Goal: Task Accomplishment & Management: Manage account settings

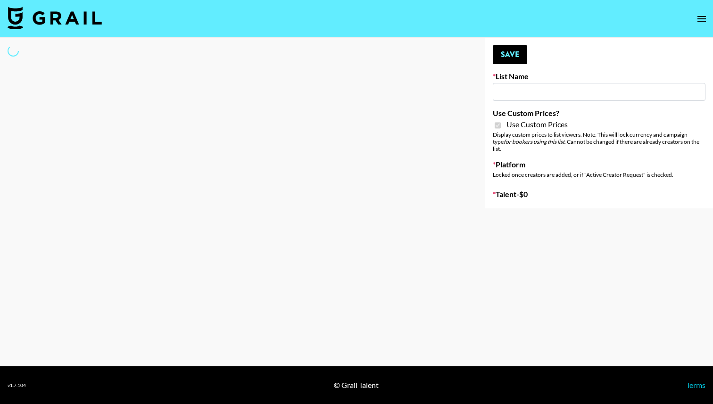
type input "Whallpro"
checkbox input "true"
select select "Brand"
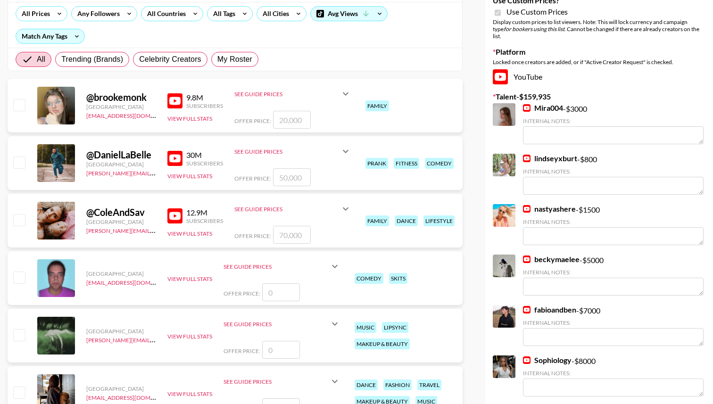
scroll to position [150, 0]
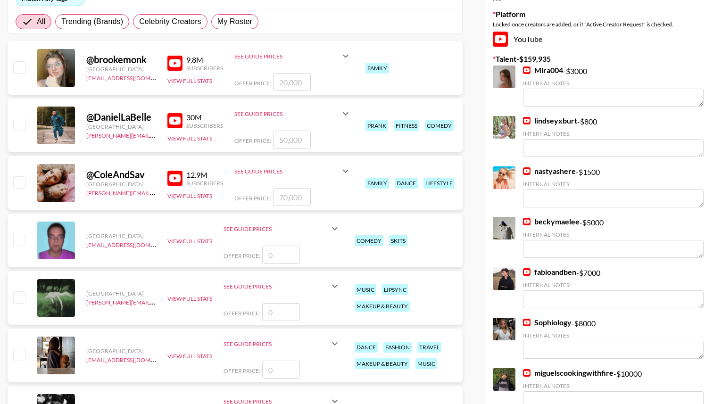
click at [100, 237] on div "Canada" at bounding box center [121, 236] width 70 height 7
click at [108, 264] on div "Canada max@grail-talent.com View Full Stats See Guide Prices Integration Price:…" at bounding box center [235, 241] width 455 height 54
click at [108, 293] on div "[GEOGRAPHIC_DATA]" at bounding box center [121, 293] width 70 height 7
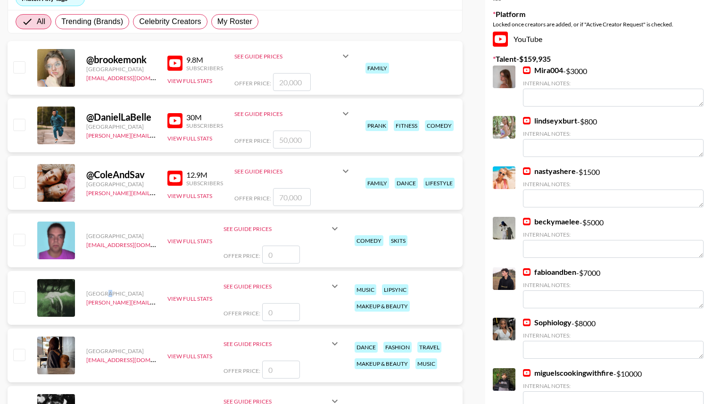
click at [108, 293] on div "[GEOGRAPHIC_DATA]" at bounding box center [121, 293] width 70 height 7
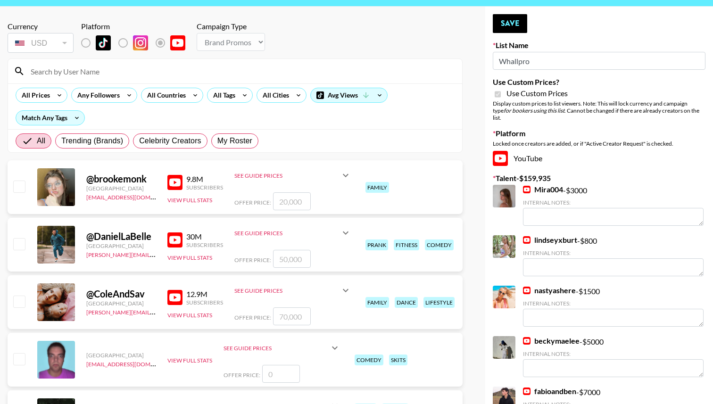
scroll to position [0, 0]
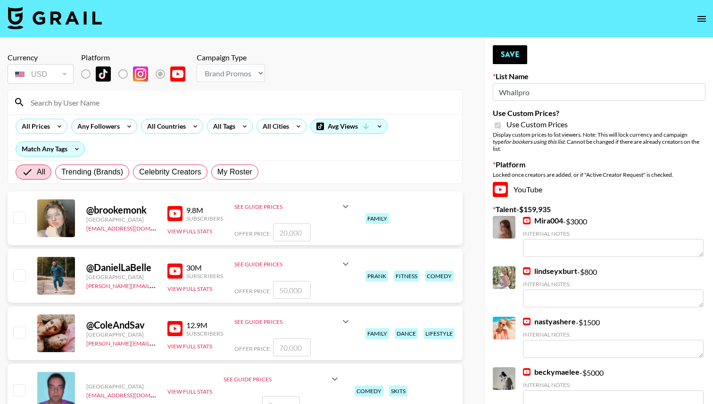
click at [702, 15] on icon "open drawer" at bounding box center [701, 18] width 11 height 11
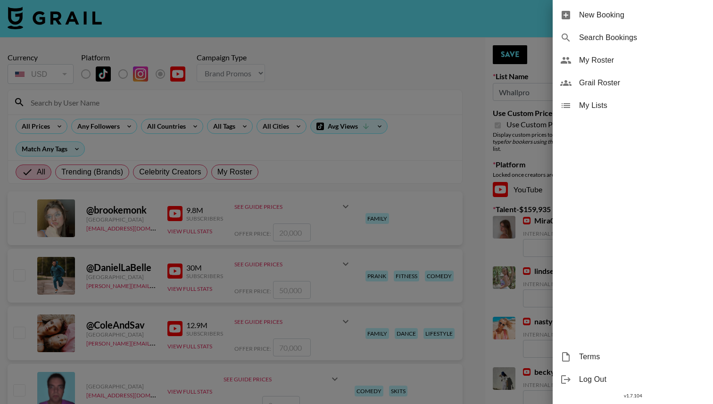
click at [607, 55] on span "My Roster" at bounding box center [642, 60] width 126 height 11
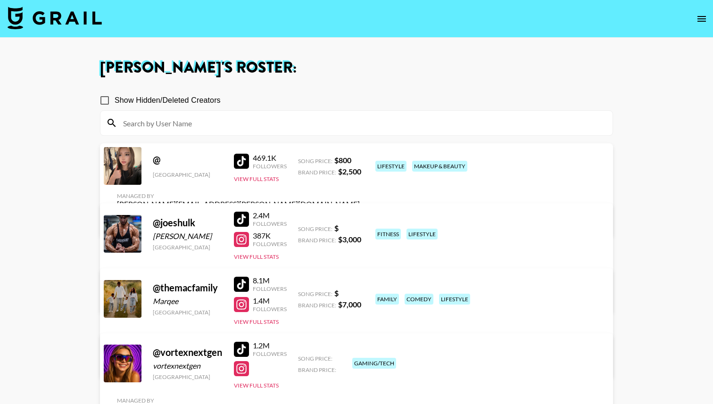
click at [251, 102] on div "Show Hidden/Deleted Creators" at bounding box center [356, 101] width 513 height 20
click at [360, 292] on link "View/Edit Details" at bounding box center [238, 296] width 243 height 9
click at [700, 26] on button "open drawer" at bounding box center [701, 18] width 19 height 19
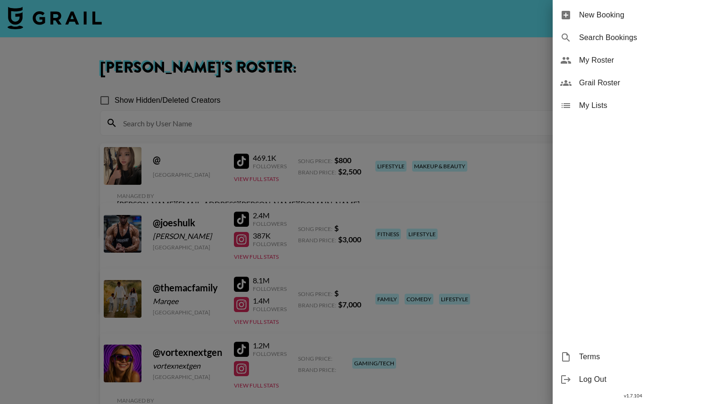
click at [606, 16] on span "New Booking" at bounding box center [642, 14] width 126 height 11
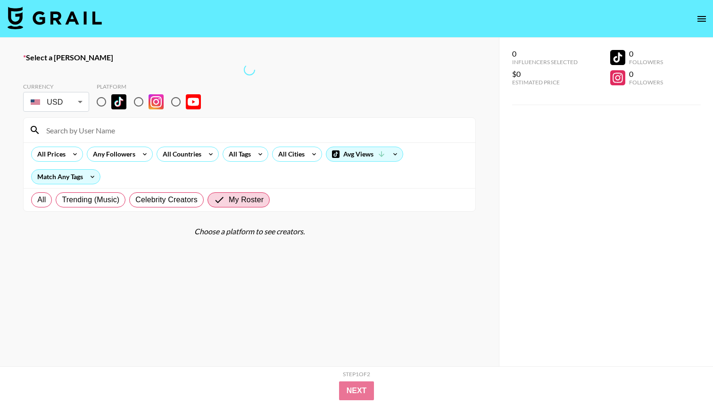
click at [231, 201] on span "My Roster" at bounding box center [246, 199] width 35 height 11
click at [229, 201] on input "My Roster" at bounding box center [221, 199] width 15 height 11
click at [166, 206] on label "Celebrity Creators" at bounding box center [166, 199] width 75 height 15
click at [135, 200] on input "Celebrity Creators" at bounding box center [135, 200] width 0 height 0
radio input "true"
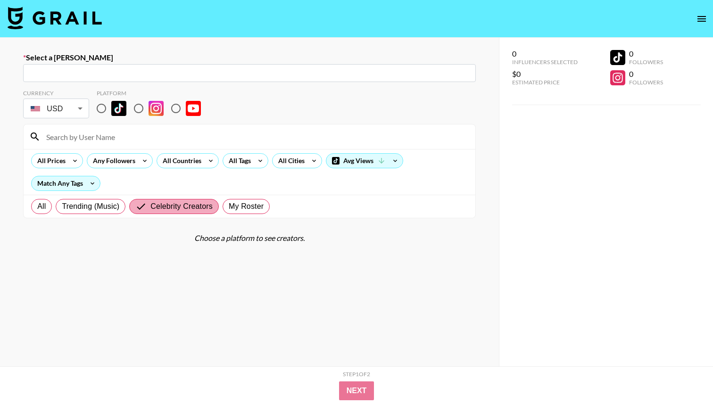
click at [166, 206] on span "Celebrity Creators" at bounding box center [181, 206] width 62 height 11
click at [150, 206] on input "Celebrity Creators" at bounding box center [142, 206] width 15 height 11
click at [242, 208] on span "My Roster" at bounding box center [246, 206] width 35 height 11
click at [229, 207] on input "My Roster" at bounding box center [229, 207] width 0 height 0
radio input "true"
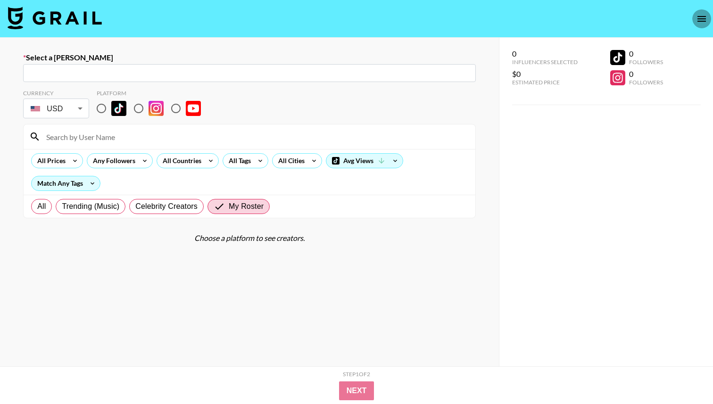
click at [703, 24] on icon "open drawer" at bounding box center [701, 18] width 11 height 11
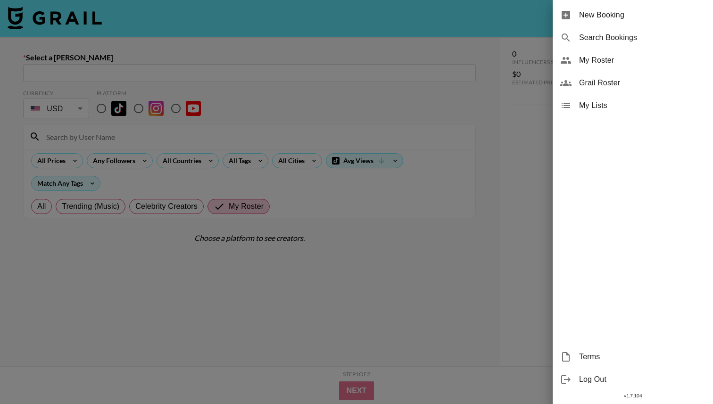
click at [607, 37] on span "Search Bookings" at bounding box center [642, 37] width 126 height 11
select select "id"
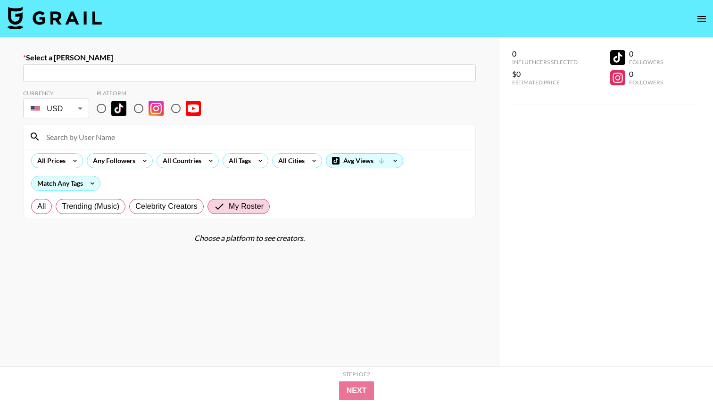
click at [704, 20] on icon "open drawer" at bounding box center [701, 18] width 11 height 11
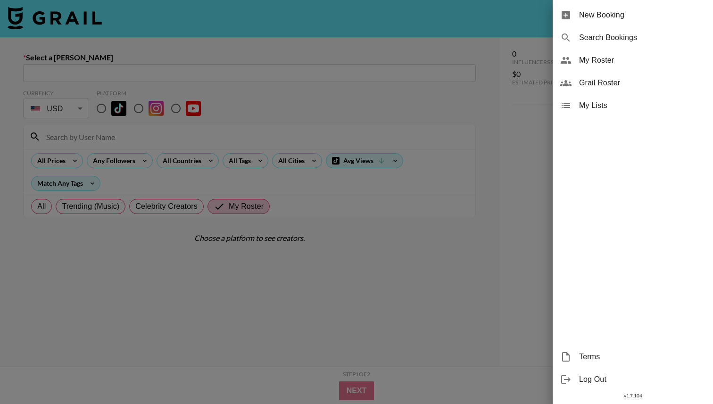
click at [605, 103] on span "My Lists" at bounding box center [642, 105] width 126 height 11
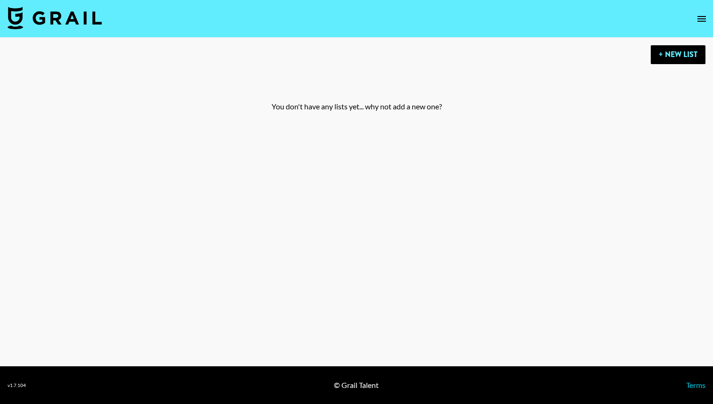
click at [702, 15] on icon "open drawer" at bounding box center [701, 18] width 11 height 11
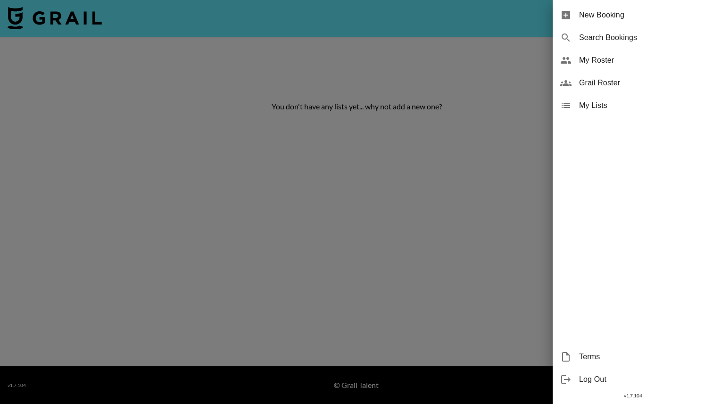
click at [622, 36] on span "Search Bookings" at bounding box center [642, 37] width 126 height 11
select select "id"
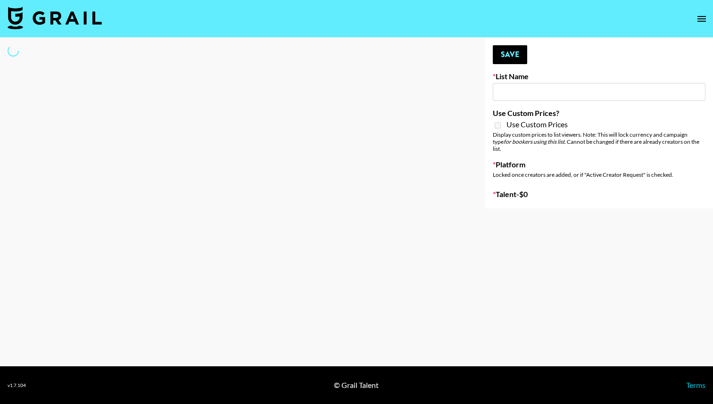
type input "EDM List"
select select "Song"
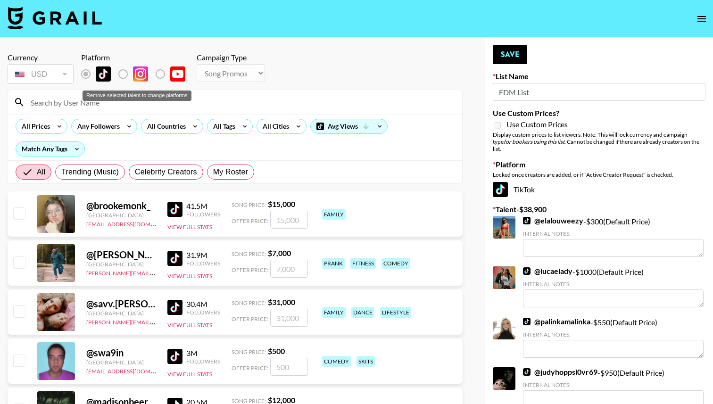
click at [97, 100] on div "Remove selected talent to change platforms" at bounding box center [137, 96] width 109 height 10
click at [85, 106] on input at bounding box center [241, 102] width 432 height 15
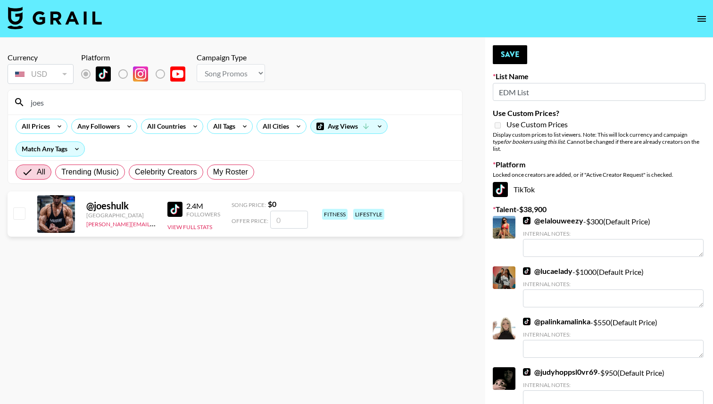
type input "joes"
click at [31, 217] on div "@ joeshulk United States george.young@grail-talent.com 2.4M Followers View Full…" at bounding box center [235, 213] width 455 height 45
click at [22, 216] on input "checkbox" at bounding box center [18, 213] width 11 height 11
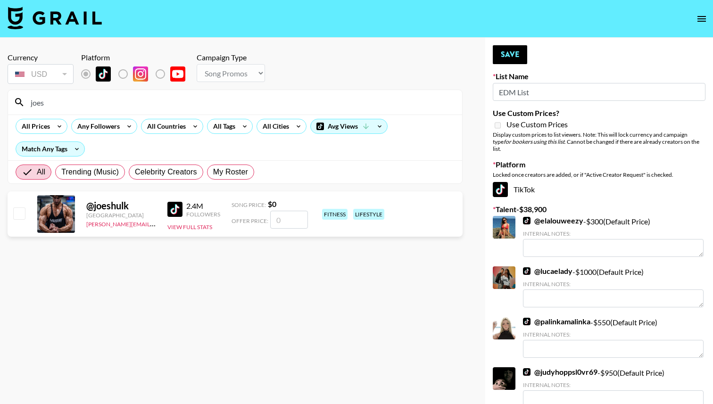
click at [23, 214] on input "checkbox" at bounding box center [18, 213] width 11 height 11
click at [21, 217] on input "checkbox" at bounding box center [18, 213] width 11 height 11
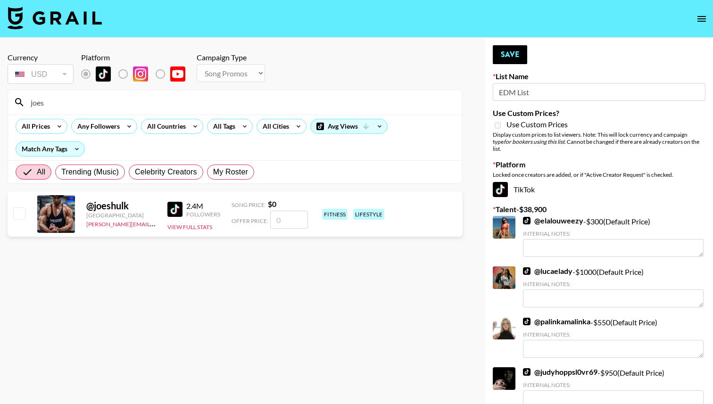
click at [21, 217] on input "checkbox" at bounding box center [18, 213] width 11 height 11
click at [281, 220] on input "number" at bounding box center [289, 220] width 38 height 18
checkbox input "true"
type input "1000"
click at [302, 304] on section "Currency USD USD ​ Platform Campaign Type Choose Type... Song Promos Brand Prom…" at bounding box center [235, 209] width 455 height 329
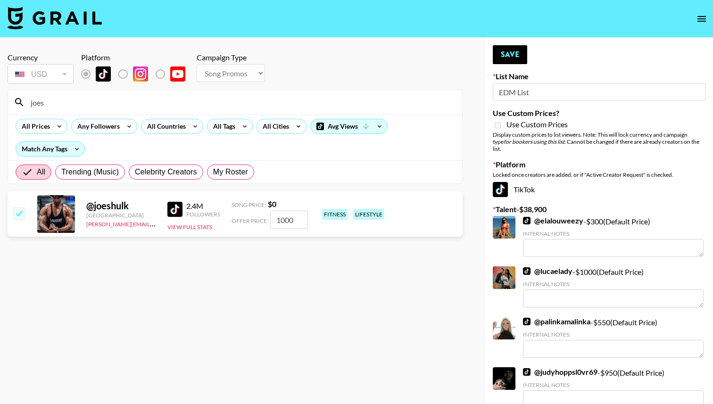
click at [271, 207] on strong "$ 0" at bounding box center [272, 204] width 8 height 9
click at [277, 207] on div "Song Price: $ 0" at bounding box center [270, 204] width 76 height 9
click at [513, 46] on button "Save" at bounding box center [510, 54] width 34 height 19
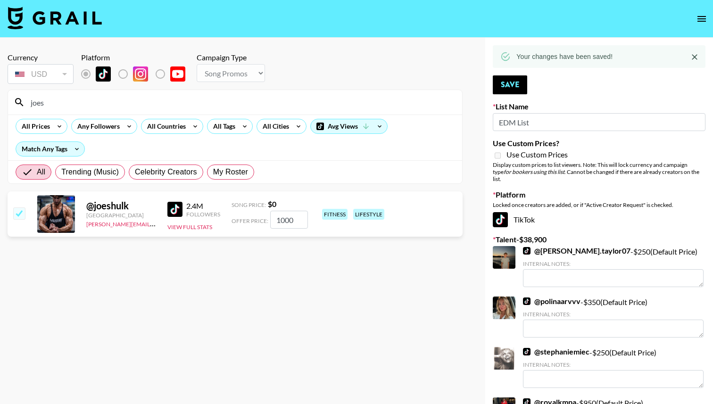
click at [518, 130] on input "EDM List" at bounding box center [599, 122] width 213 height 18
click at [393, 328] on section "Currency USD USD ​ Platform Campaign Type Choose Type... Song Promos Brand Prom…" at bounding box center [235, 209] width 455 height 329
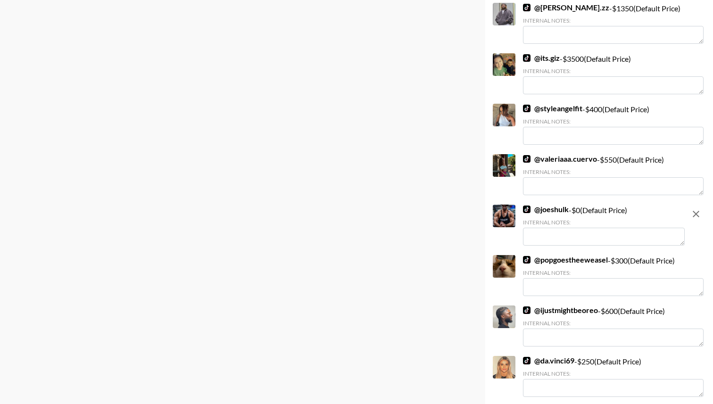
click at [601, 205] on div "@ joeshulk - $ 0 (Default Price) Internal Notes:" at bounding box center [604, 225] width 162 height 41
click at [696, 211] on icon "remove" at bounding box center [696, 214] width 7 height 7
checkbox input "false"
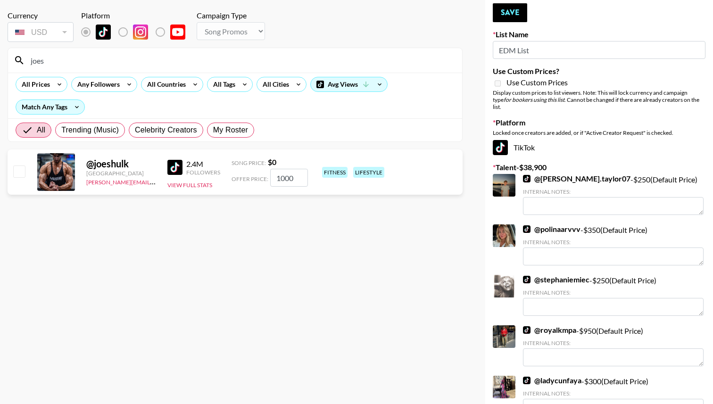
scroll to position [0, 0]
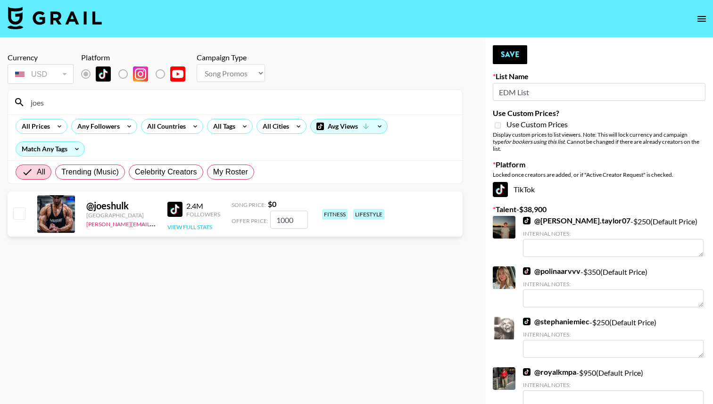
click at [190, 228] on button "View Full Stats" at bounding box center [189, 227] width 45 height 7
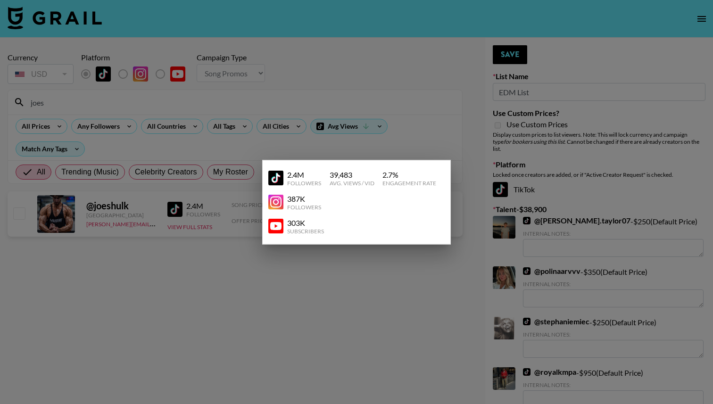
click at [195, 261] on div at bounding box center [356, 202] width 713 height 404
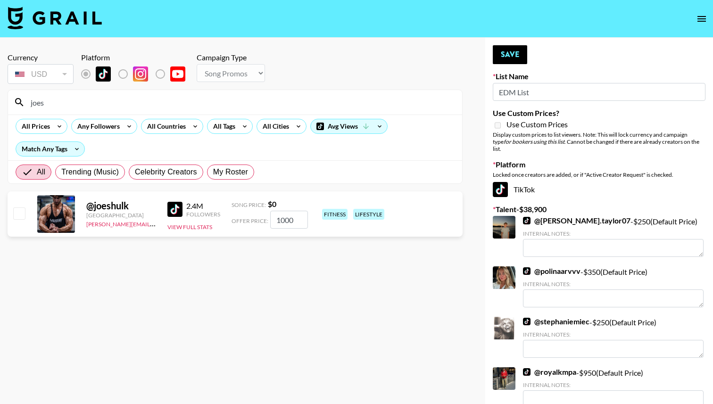
click at [195, 261] on section "Currency USD USD ​ Platform Campaign Type Choose Type... Song Promos Brand Prom…" at bounding box center [235, 209] width 455 height 329
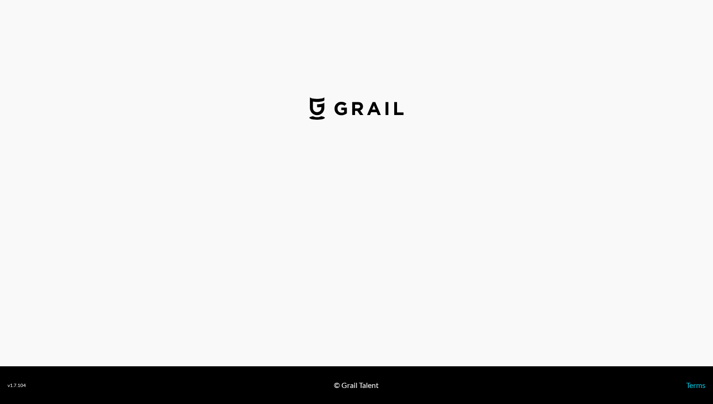
select select "USD"
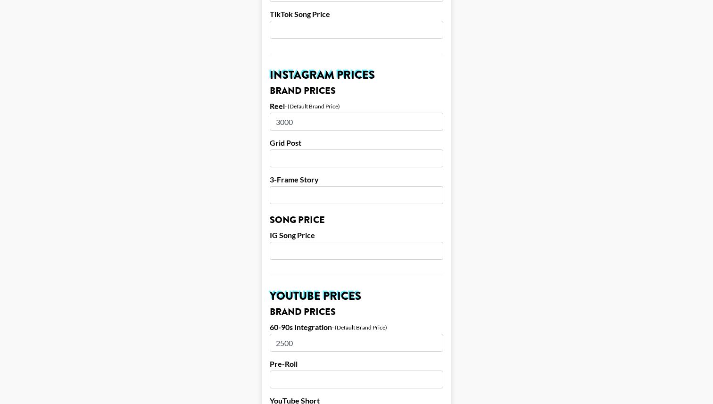
scroll to position [410, 0]
click at [291, 241] on input "number" at bounding box center [357, 250] width 174 height 18
click at [293, 192] on form "Airtable ID: recLpHaZyH3dZF7Ic Manager(s) [PERSON_NAME][EMAIL_ADDRESS][PERSON_N…" at bounding box center [356, 235] width 189 height 1187
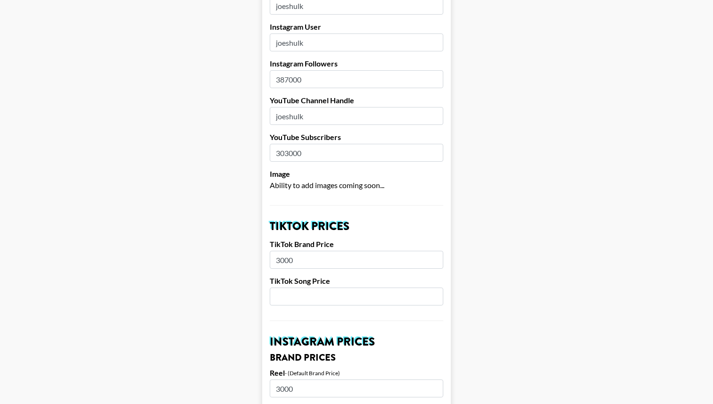
scroll to position [125, 0]
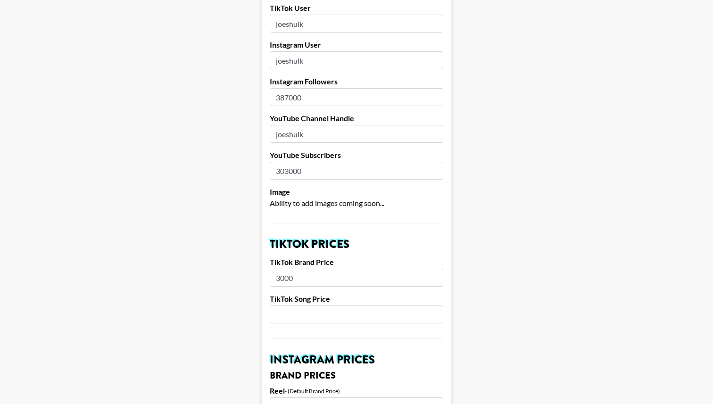
click at [303, 306] on input "number" at bounding box center [357, 315] width 174 height 18
type input "1200"
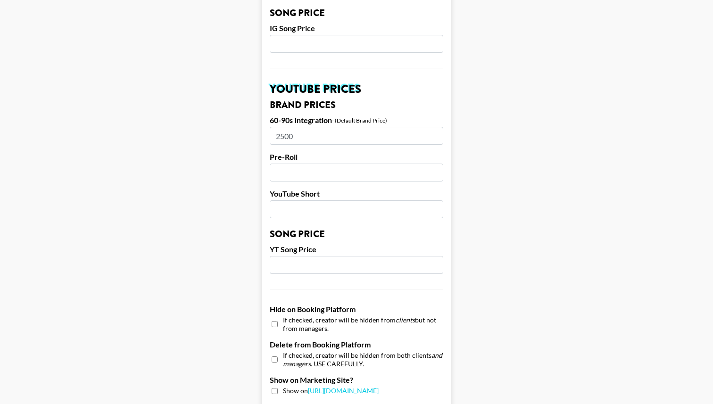
scroll to position [875, 0]
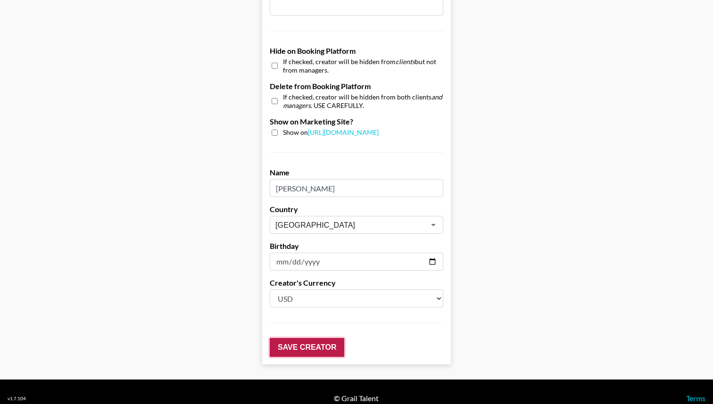
click at [315, 338] on input "Save Creator" at bounding box center [307, 347] width 75 height 19
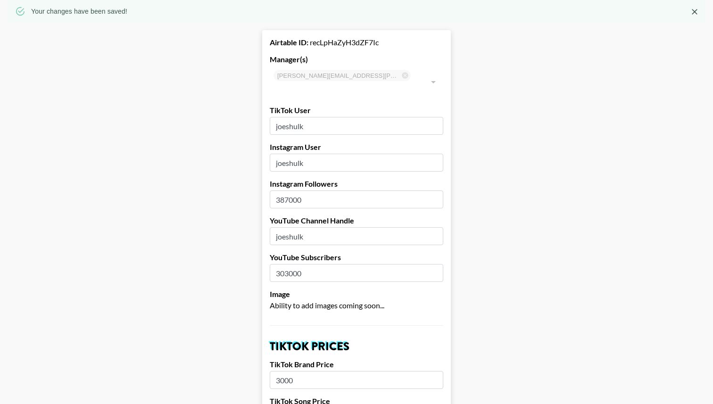
scroll to position [0, 0]
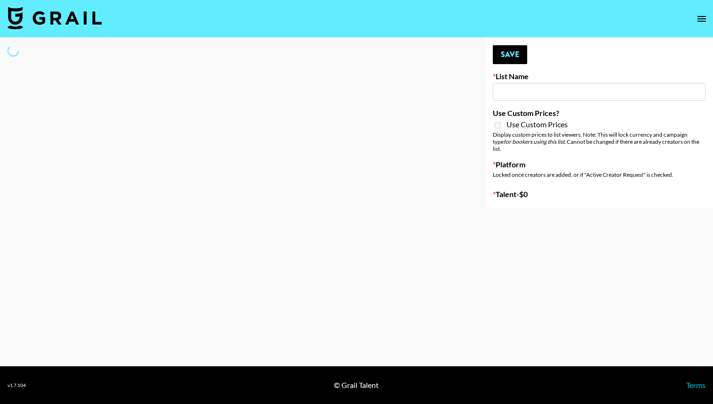
type input "EDM List"
select select "Song"
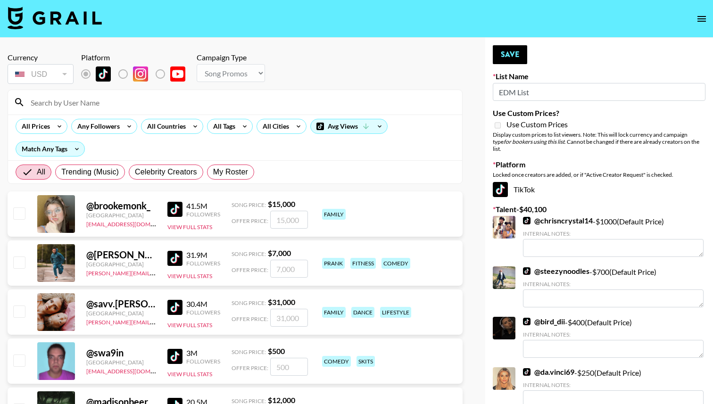
click at [73, 100] on input at bounding box center [241, 102] width 432 height 15
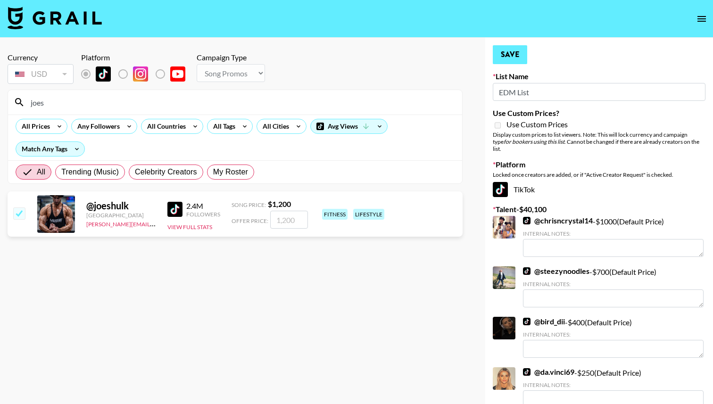
type input "joes"
click at [503, 61] on button "Save" at bounding box center [510, 54] width 34 height 19
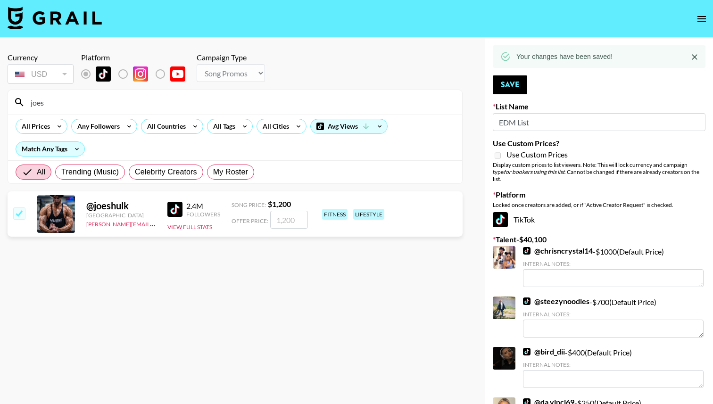
click at [507, 120] on input "EDM List" at bounding box center [599, 122] width 213 height 18
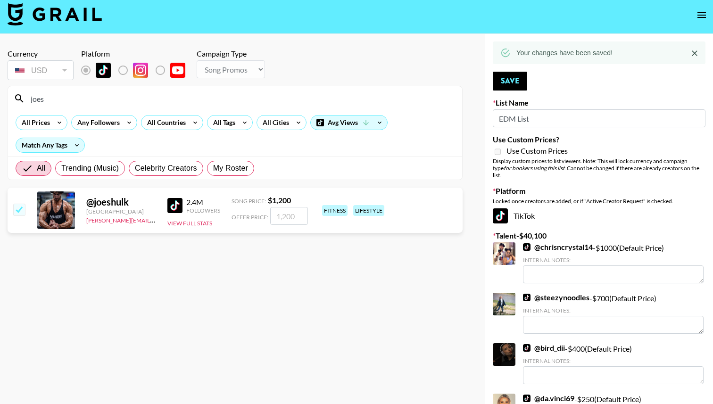
scroll to position [1909, 0]
